Goal: Information Seeking & Learning: Check status

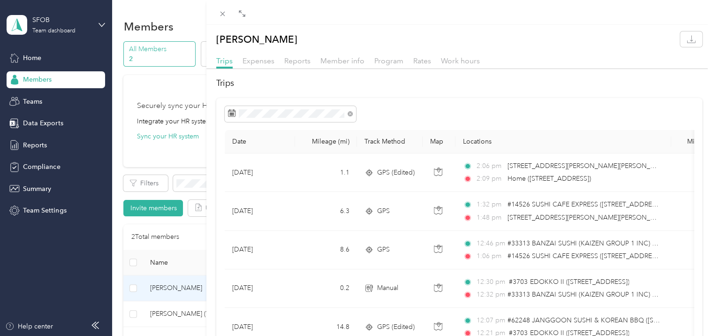
click at [255, 66] on div "Expenses" at bounding box center [258, 61] width 32 height 12
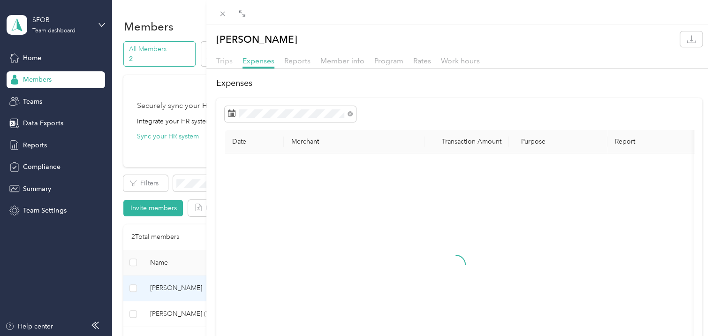
click at [226, 62] on span "Trips" at bounding box center [224, 60] width 16 height 9
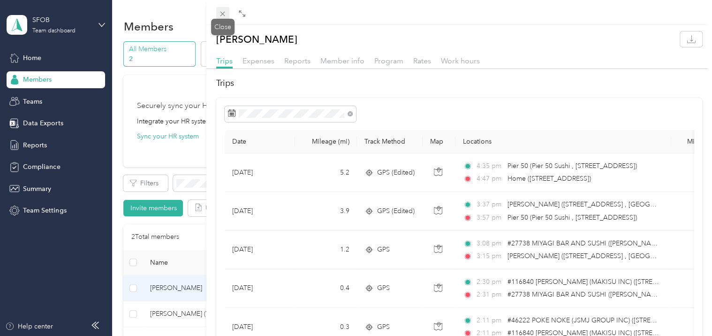
click at [220, 15] on icon at bounding box center [222, 14] width 8 height 8
